Goal: Task Accomplishment & Management: Use online tool/utility

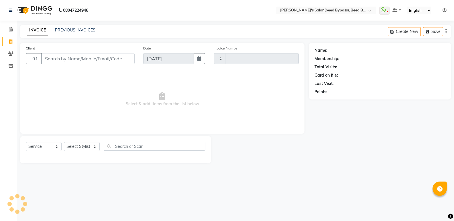
select select "service"
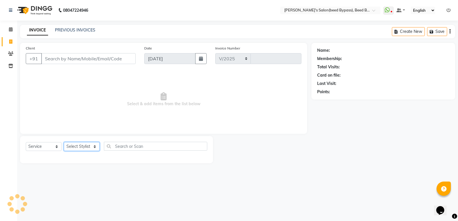
click at [79, 147] on select "Select Stylist" at bounding box center [82, 146] width 36 height 9
select select "4176"
type input "2401"
click at [64, 142] on select "Select Stylist" at bounding box center [82, 146] width 36 height 9
click at [84, 143] on select "Select Stylist [PERSON_NAME] manager [PERSON_NAME] V sagar [PERSON_NAME] [PERSO…" at bounding box center [82, 146] width 36 height 9
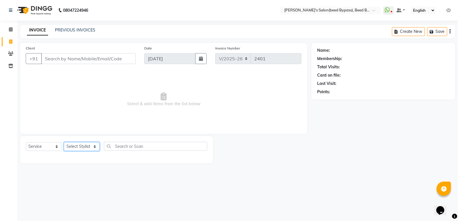
select select "83208"
click at [64, 142] on select "Select Stylist [PERSON_NAME] manager [PERSON_NAME] V sagar [PERSON_NAME] [PERSO…" at bounding box center [82, 146] width 36 height 9
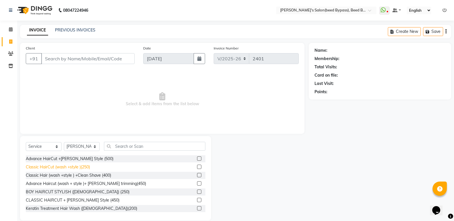
click at [71, 164] on div "Classic HairCut (wash +style )(250)" at bounding box center [58, 167] width 64 height 6
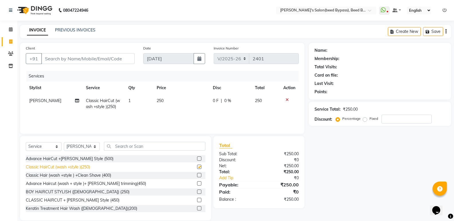
checkbox input "false"
click at [88, 56] on input "Client" at bounding box center [87, 58] width 93 height 11
click at [284, 100] on div at bounding box center [289, 100] width 12 height 4
click at [286, 99] on icon at bounding box center [286, 100] width 3 height 4
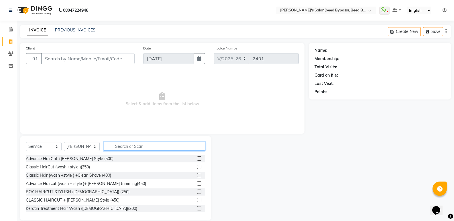
click at [121, 146] on input "text" at bounding box center [154, 146] width 101 height 9
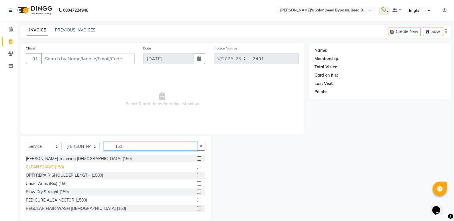
type input "150"
click at [53, 165] on div "CLEAN SHAVE (150)" at bounding box center [45, 167] width 38 height 6
checkbox input "false"
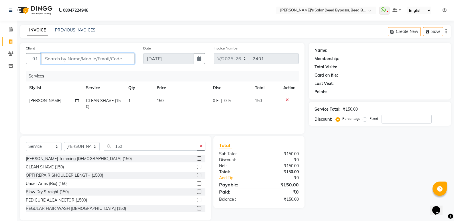
click at [60, 62] on input "Client" at bounding box center [87, 58] width 93 height 11
type input "9"
type input "0"
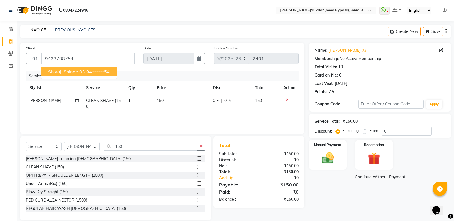
click at [86, 74] on button "shivaji shinde 03 94******54" at bounding box center [78, 71] width 75 height 9
type input "94******54"
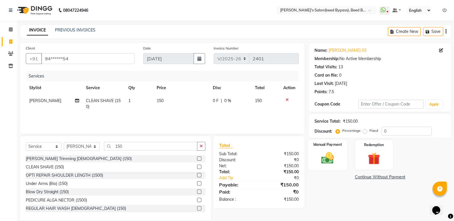
click at [330, 159] on img at bounding box center [327, 158] width 20 height 15
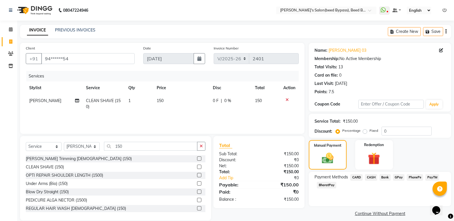
click at [369, 178] on span "CASH" at bounding box center [371, 177] width 12 height 7
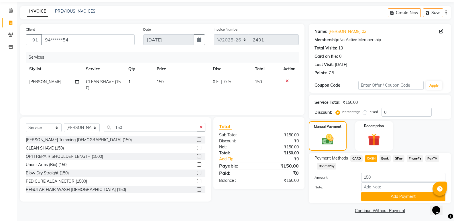
scroll to position [21, 0]
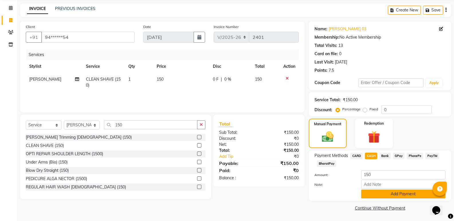
click at [381, 194] on button "Add Payment" at bounding box center [403, 194] width 84 height 9
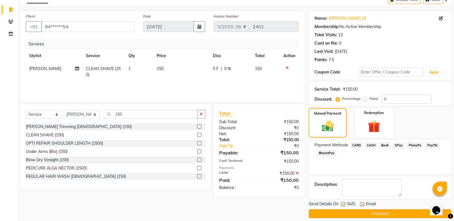
scroll to position [38, 0]
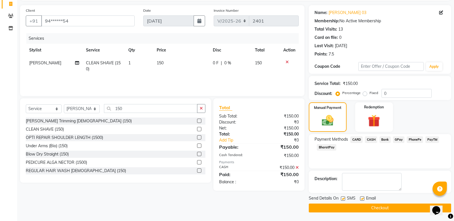
click at [385, 205] on button "Checkout" at bounding box center [380, 208] width 142 height 9
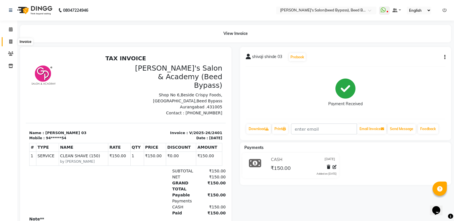
click at [10, 43] on icon at bounding box center [10, 41] width 3 height 4
select select "service"
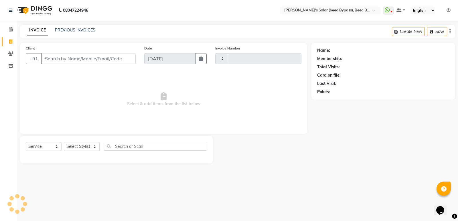
type input "2402"
select select "4176"
click at [9, 31] on icon at bounding box center [11, 29] width 4 height 4
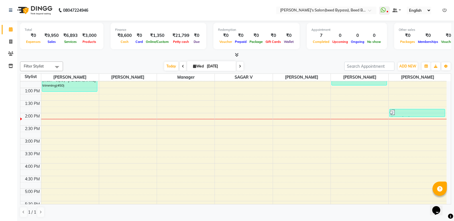
scroll to position [57, 0]
